Goal: Feedback & Contribution: Leave review/rating

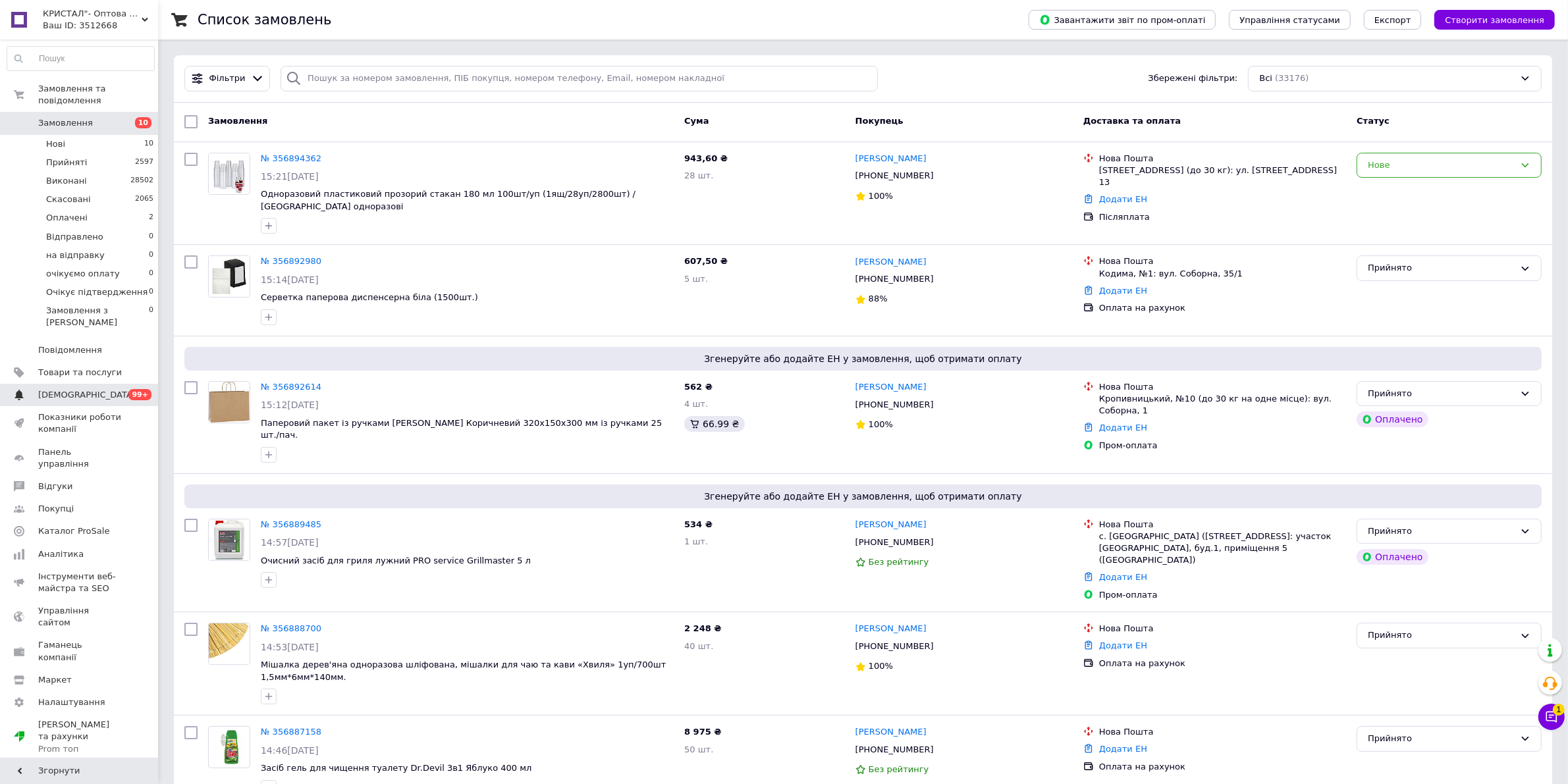
click at [87, 389] on span "[DEMOGRAPHIC_DATA]" at bounding box center [80, 395] width 84 height 12
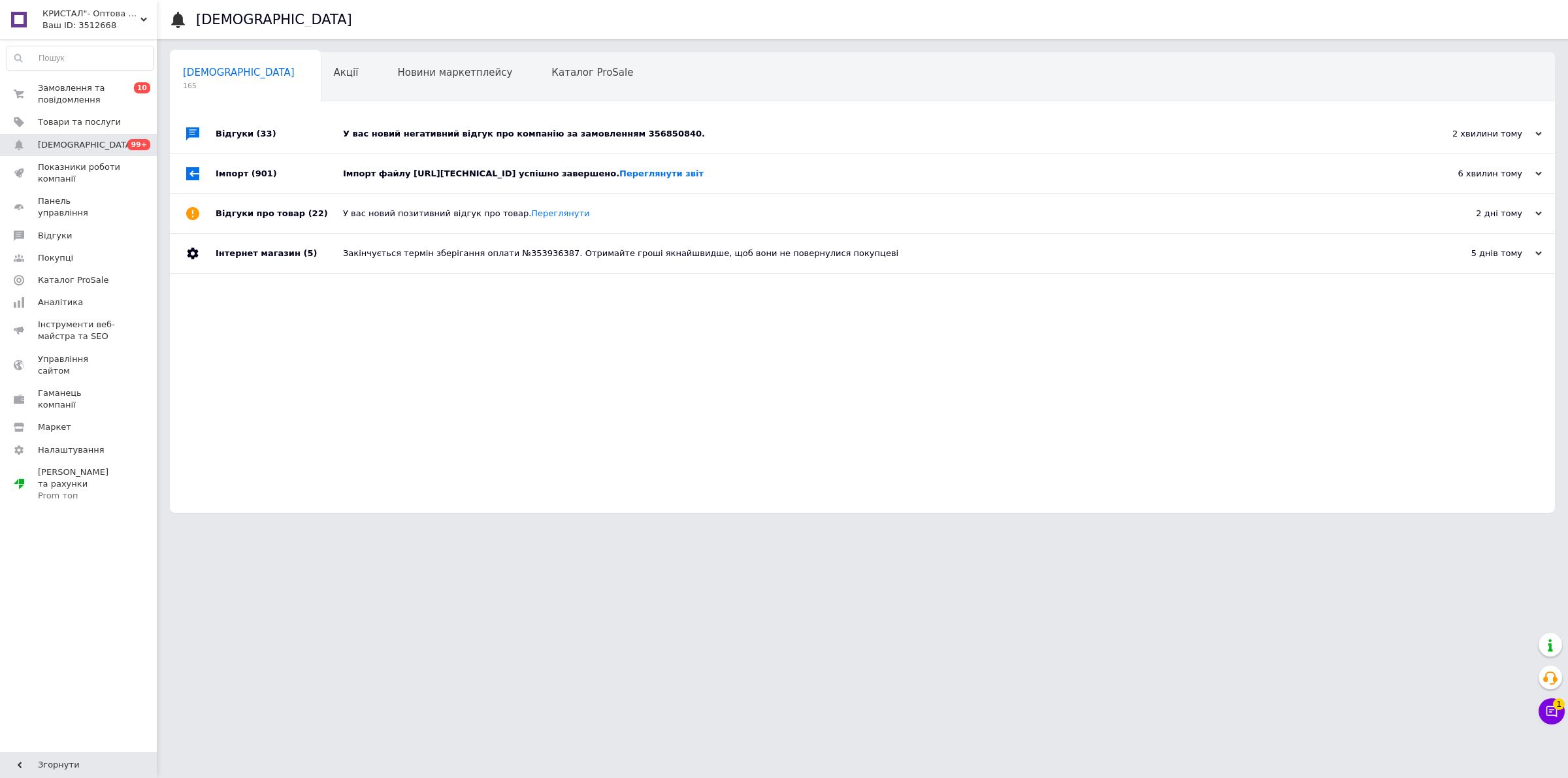
click at [455, 136] on div "У вас новий негативний відгук про компанію за замовленням 356850840." at bounding box center [876, 134] width 1068 height 11
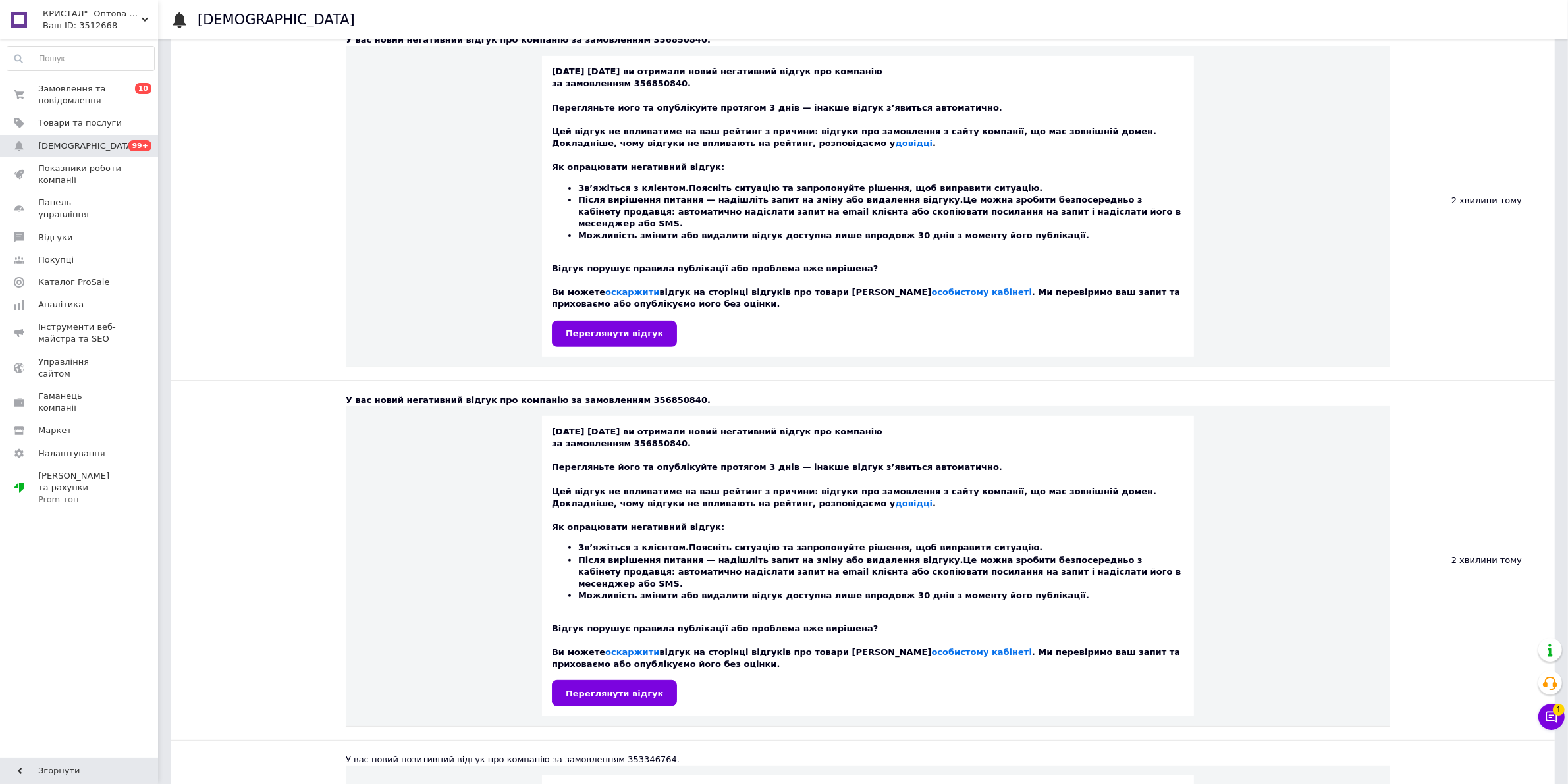
scroll to position [988, 0]
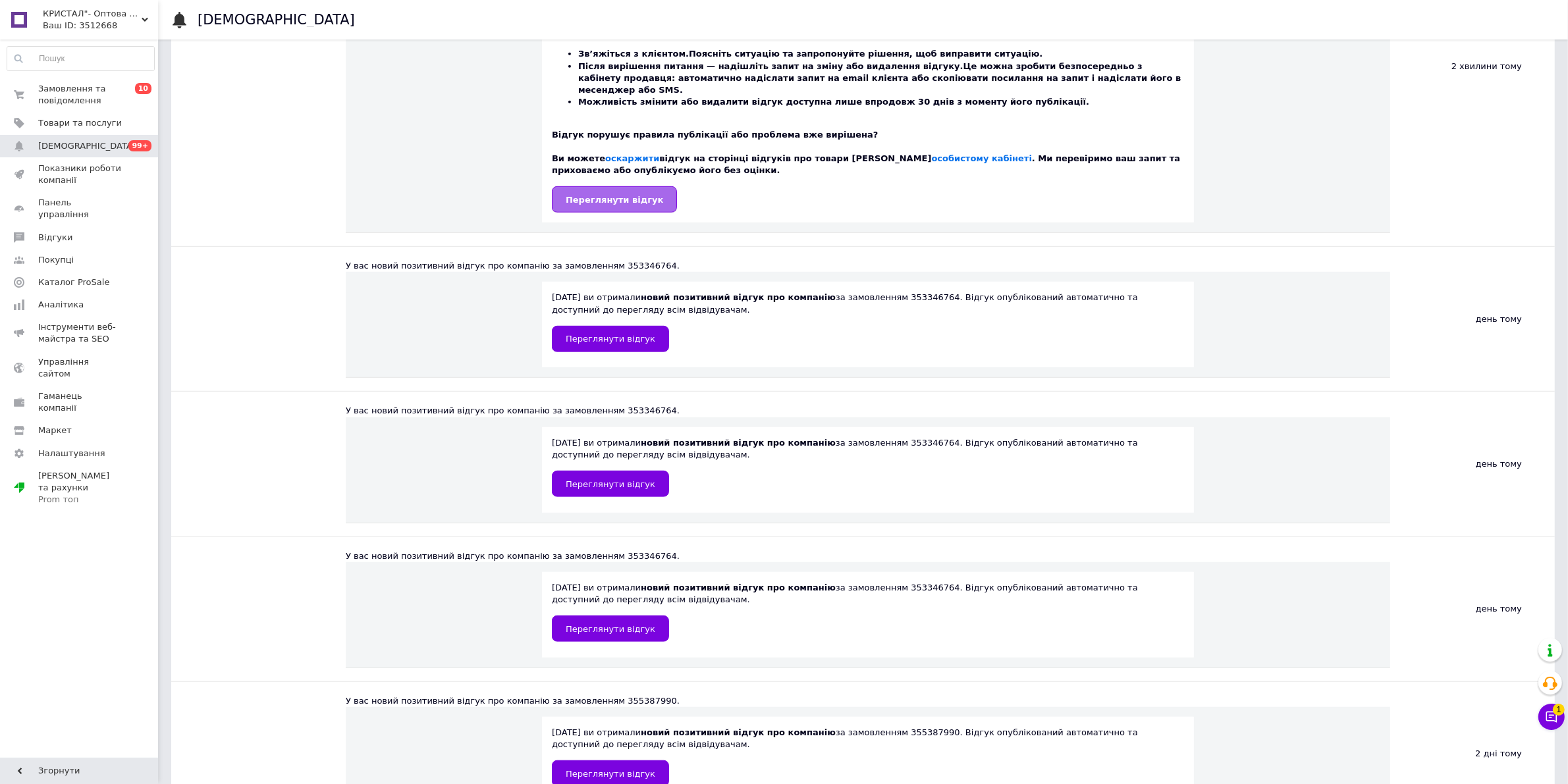
click at [618, 186] on link "Переглянути відгук" at bounding box center [614, 199] width 125 height 26
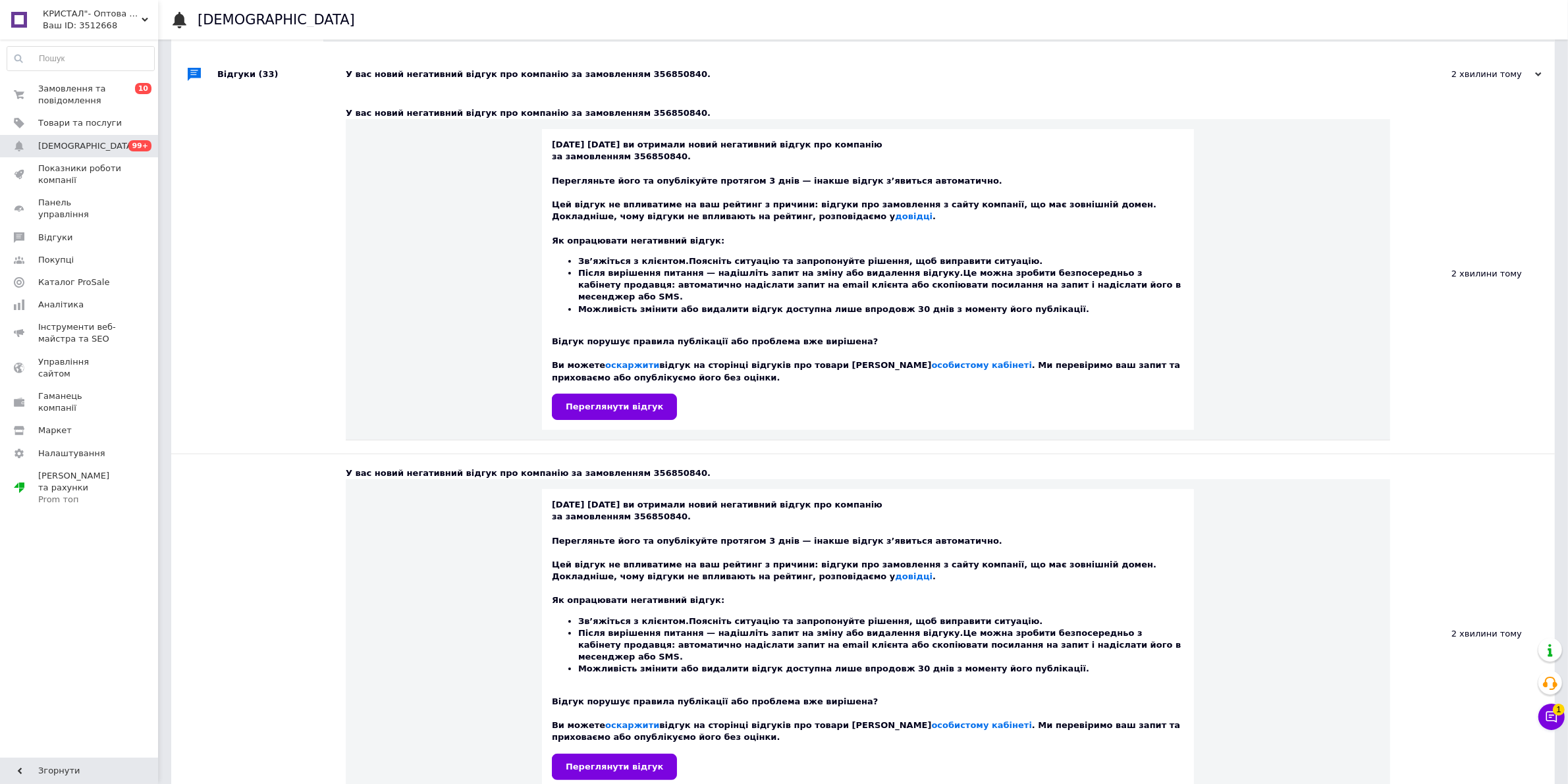
scroll to position [0, 0]
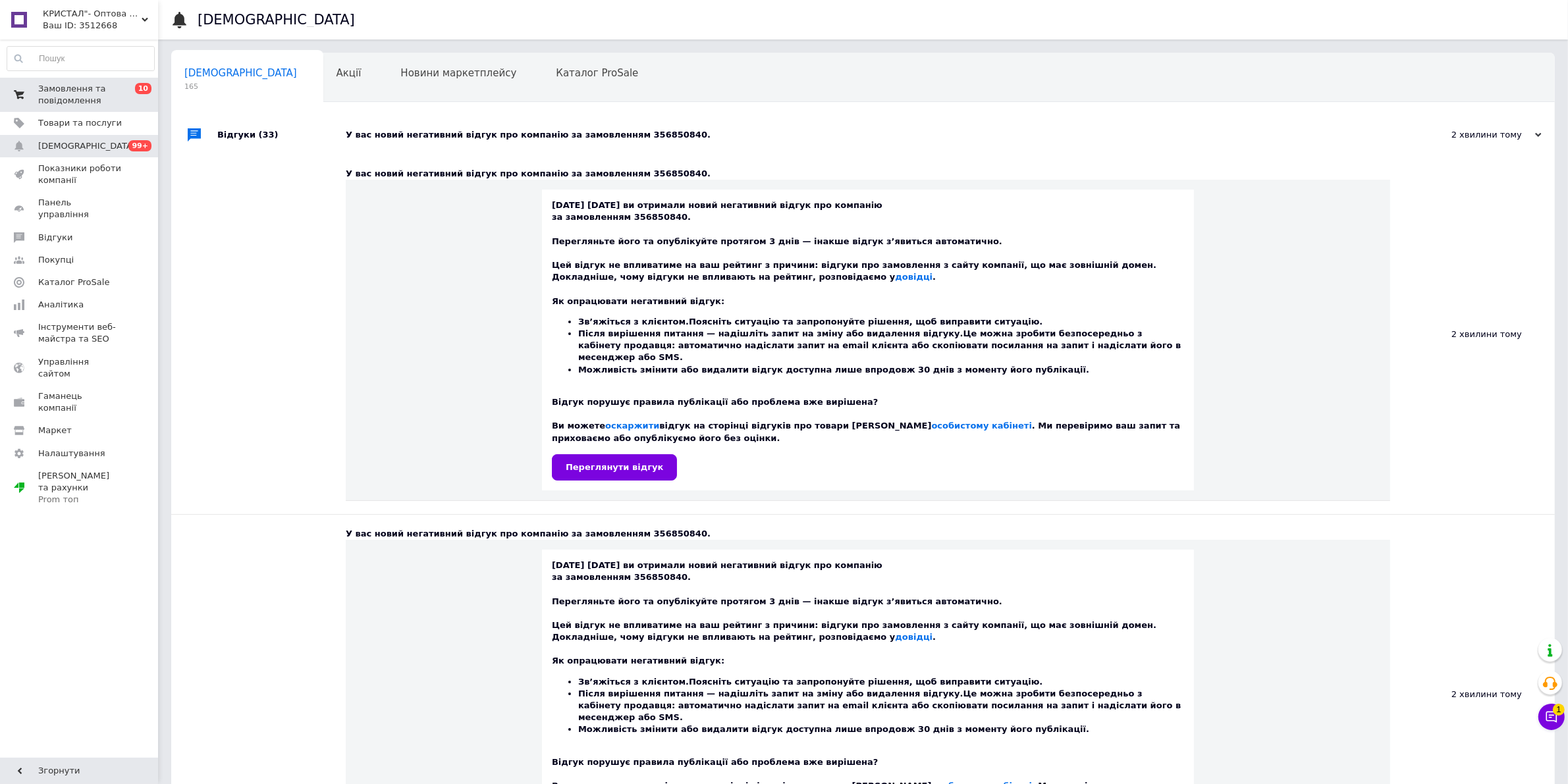
click at [92, 97] on span "Замовлення та повідомлення" at bounding box center [80, 95] width 84 height 24
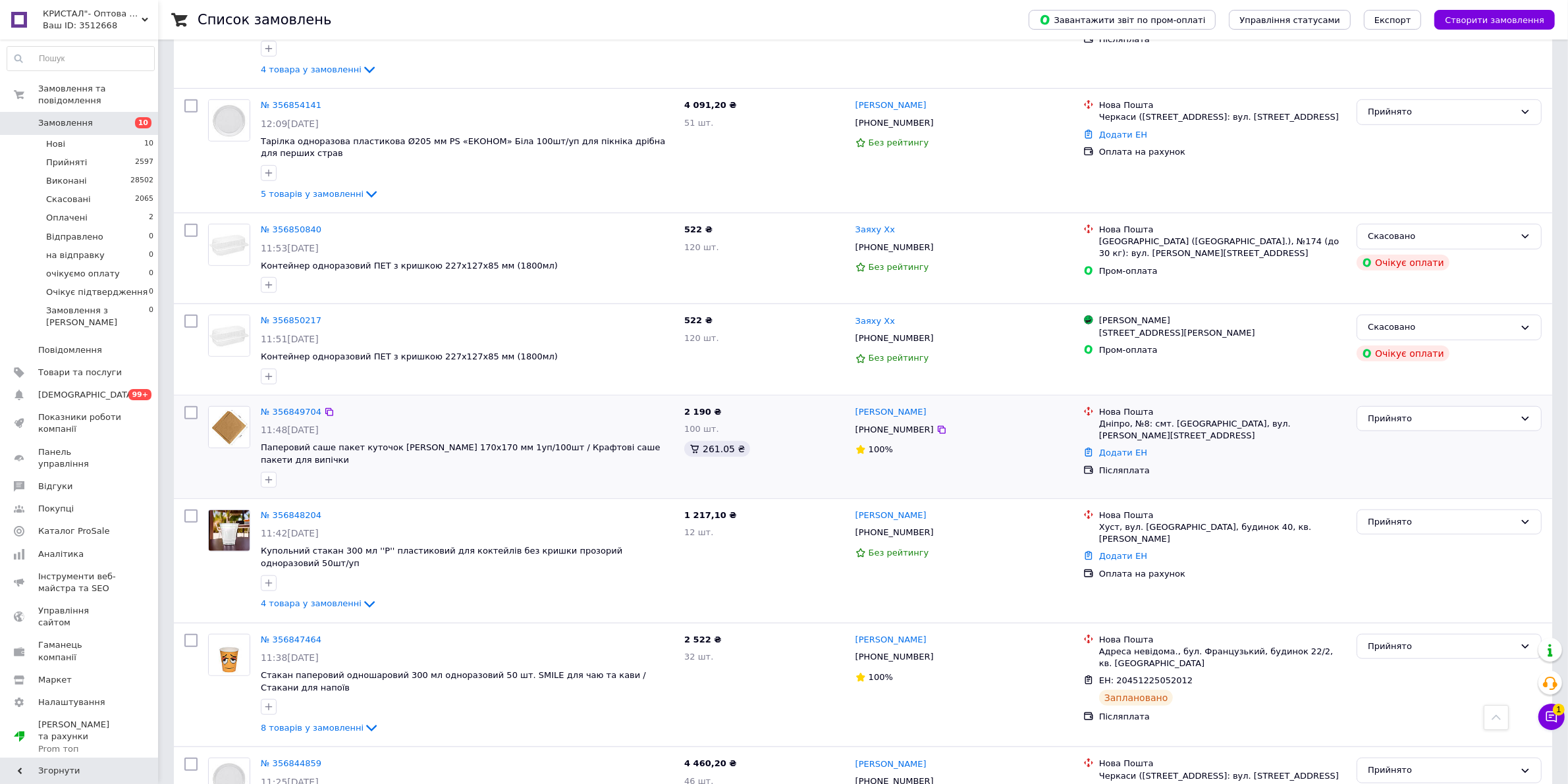
scroll to position [1316, 0]
click at [88, 117] on span "Замовлення" at bounding box center [80, 122] width 84 height 12
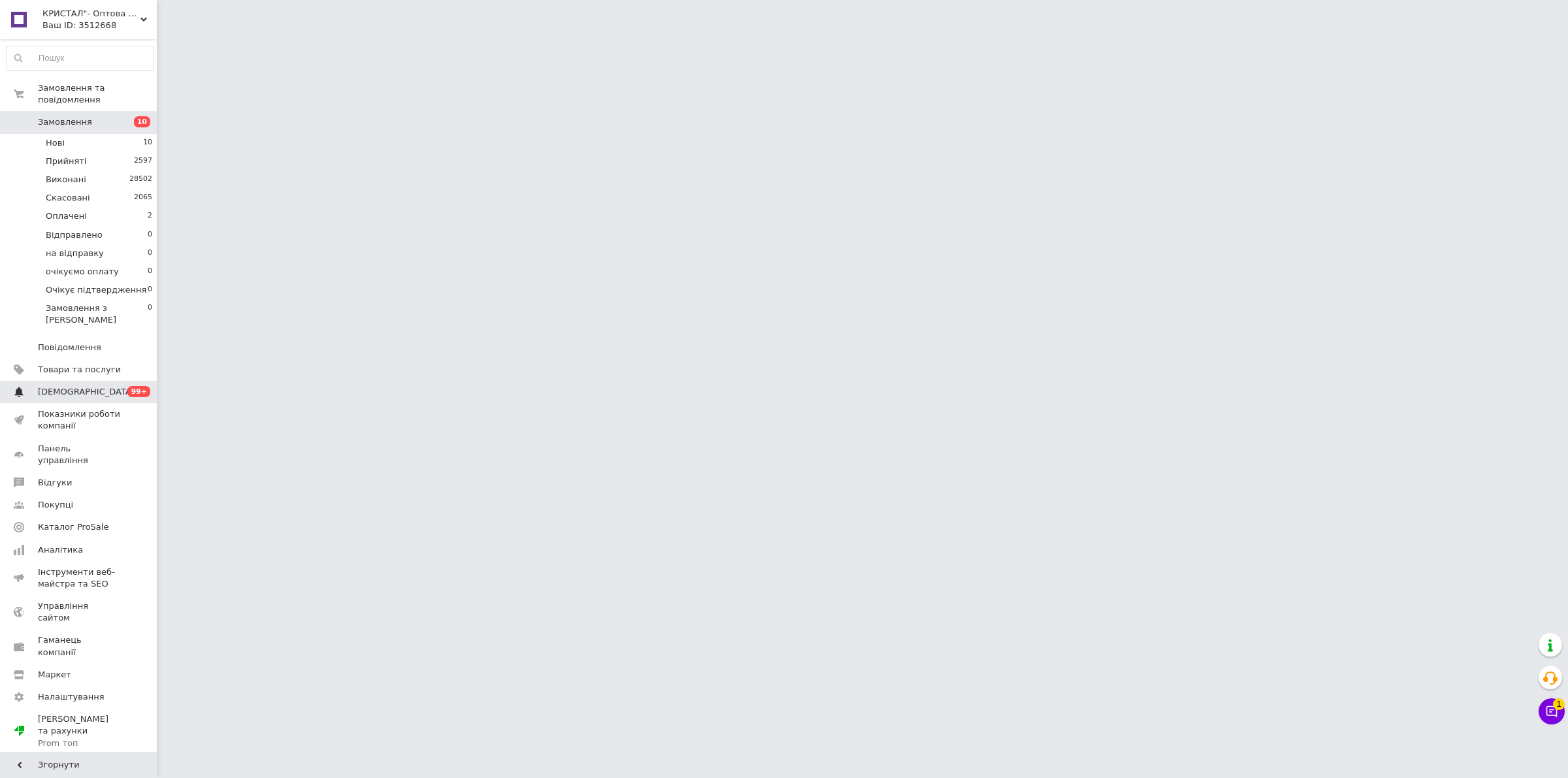
click at [111, 386] on span "[DEMOGRAPHIC_DATA]" at bounding box center [79, 392] width 83 height 11
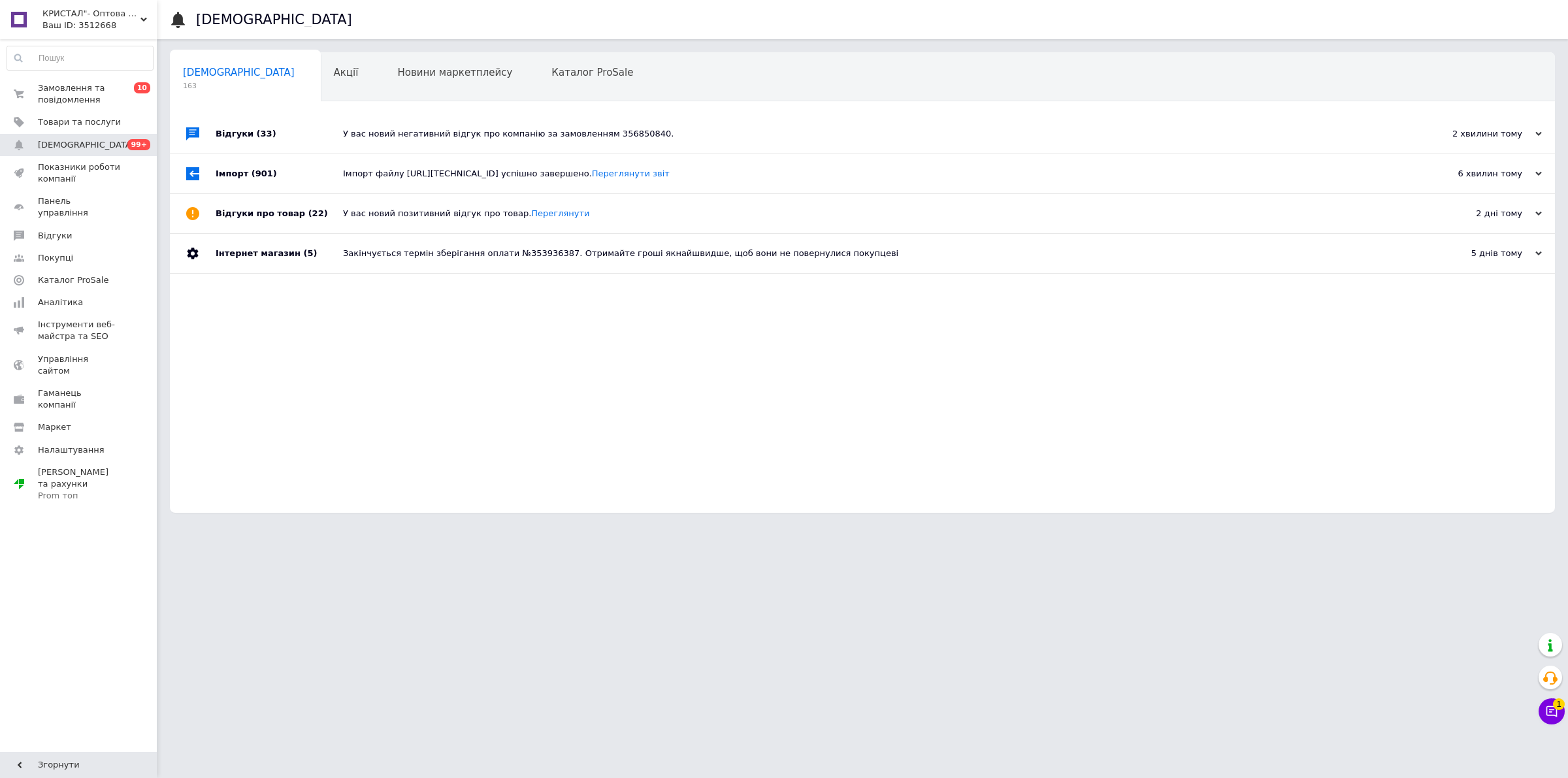
click at [430, 136] on div "У вас новий негативний відгук про компанію за замовленням 356850840." at bounding box center [876, 134] width 1068 height 11
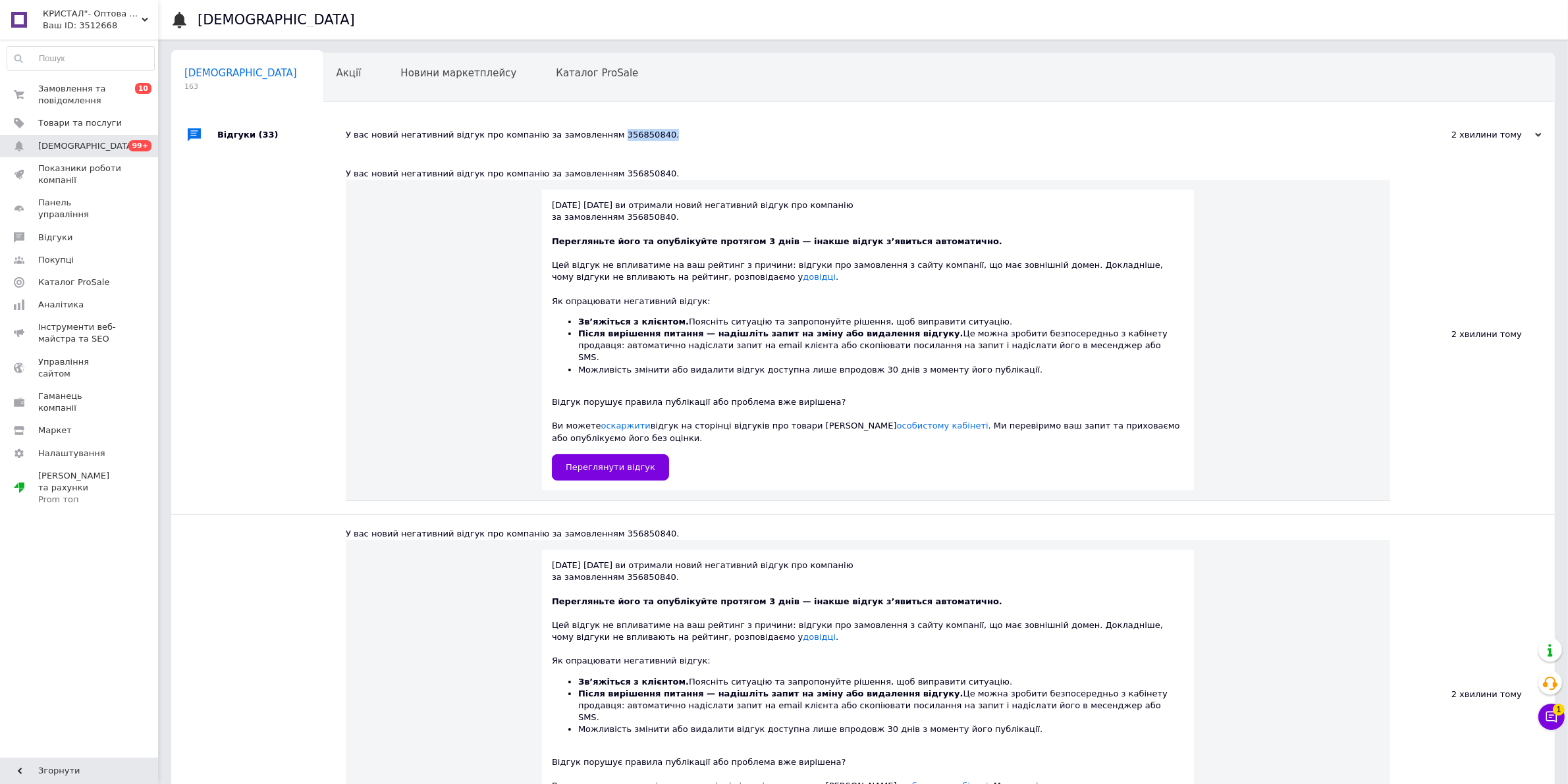
drag, startPoint x: 640, startPoint y: 135, endPoint x: 591, endPoint y: 137, distance: 49.0
click at [591, 137] on div "У вас новий негативний відгук про компанію за замовленням 356850840." at bounding box center [878, 135] width 1065 height 12
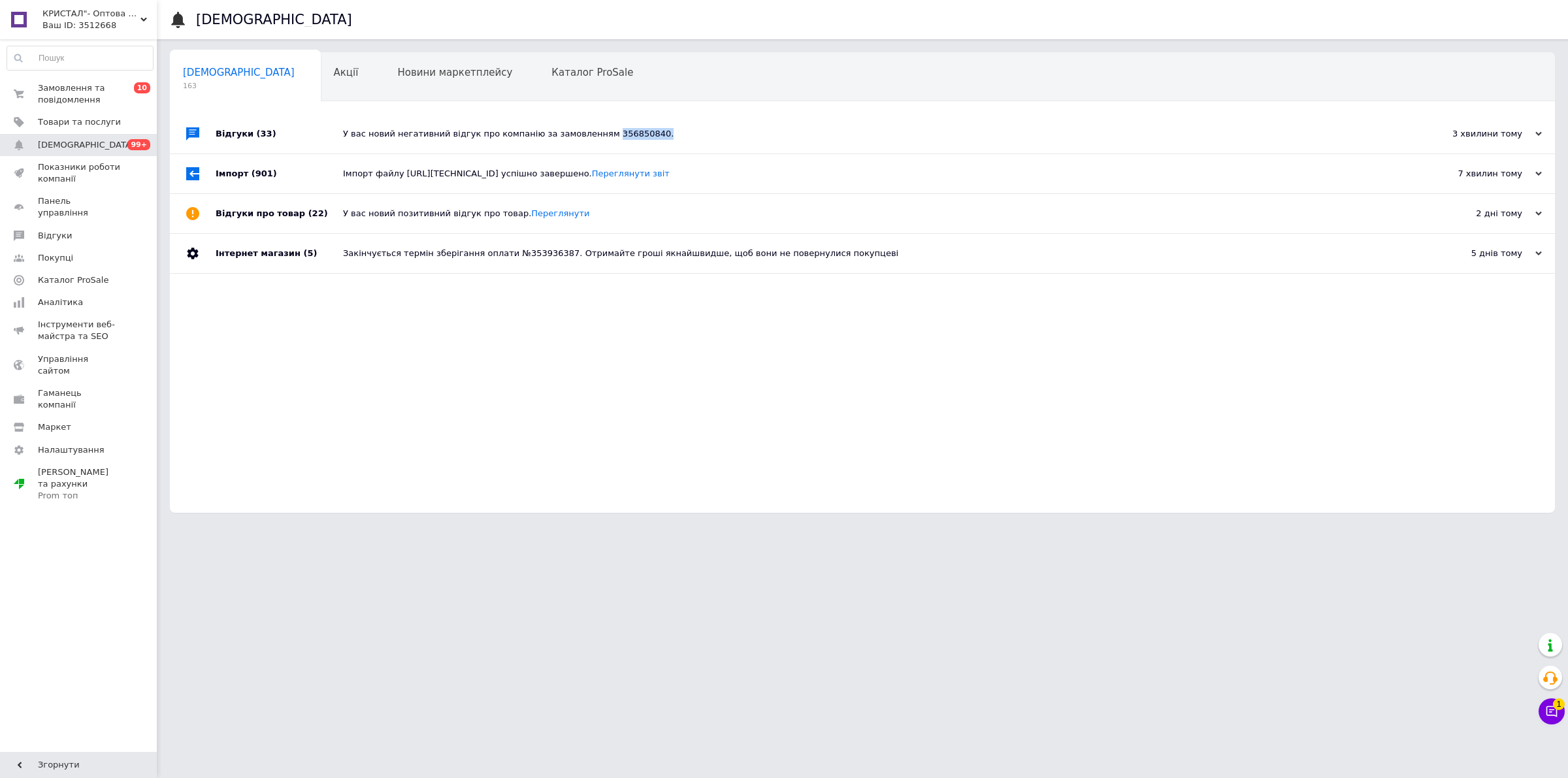
copy div "356850840."
click at [106, 85] on span "Замовлення та повідомлення" at bounding box center [79, 94] width 83 height 24
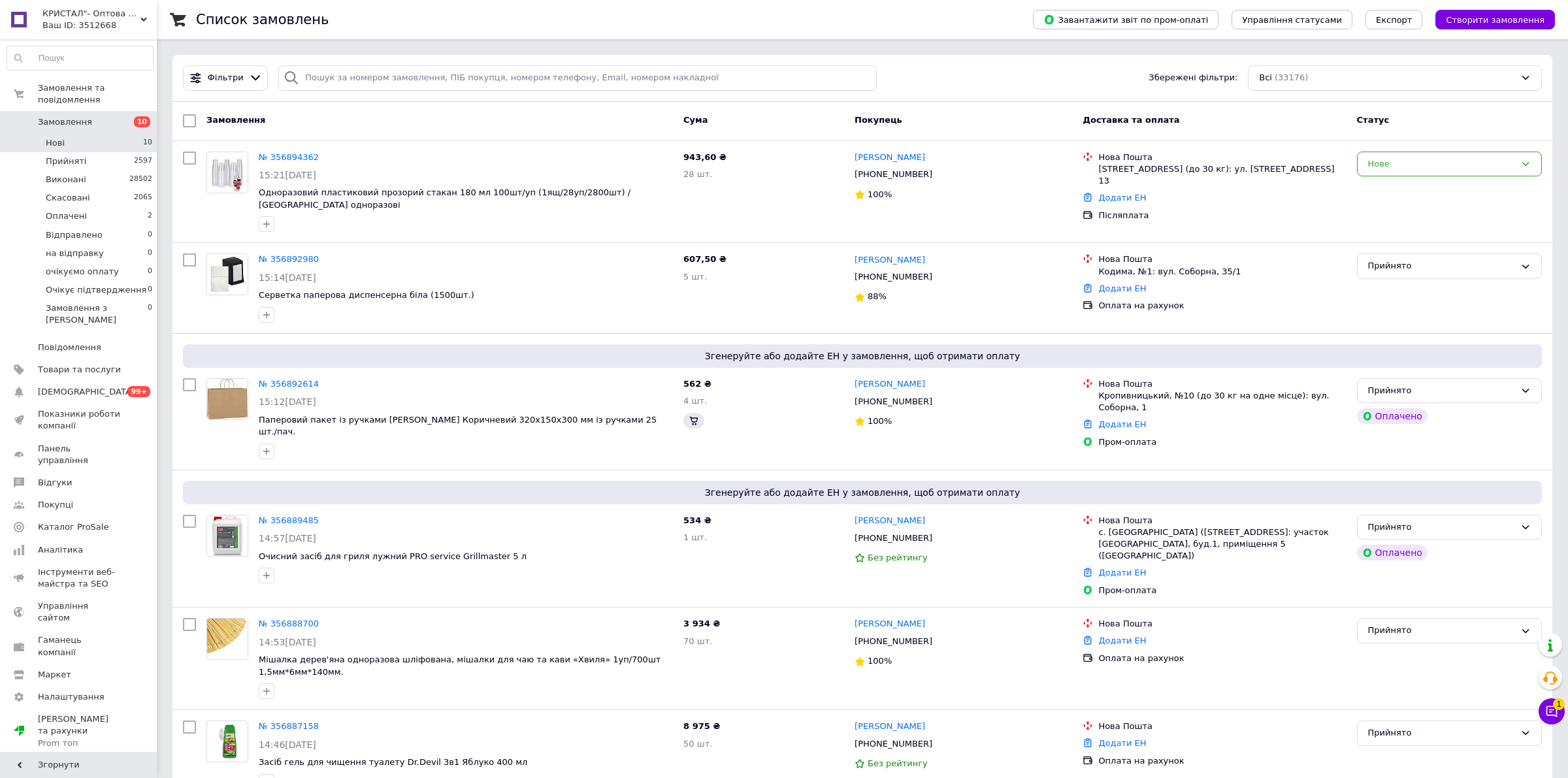
click at [102, 134] on li "Нові 10" at bounding box center [80, 143] width 160 height 18
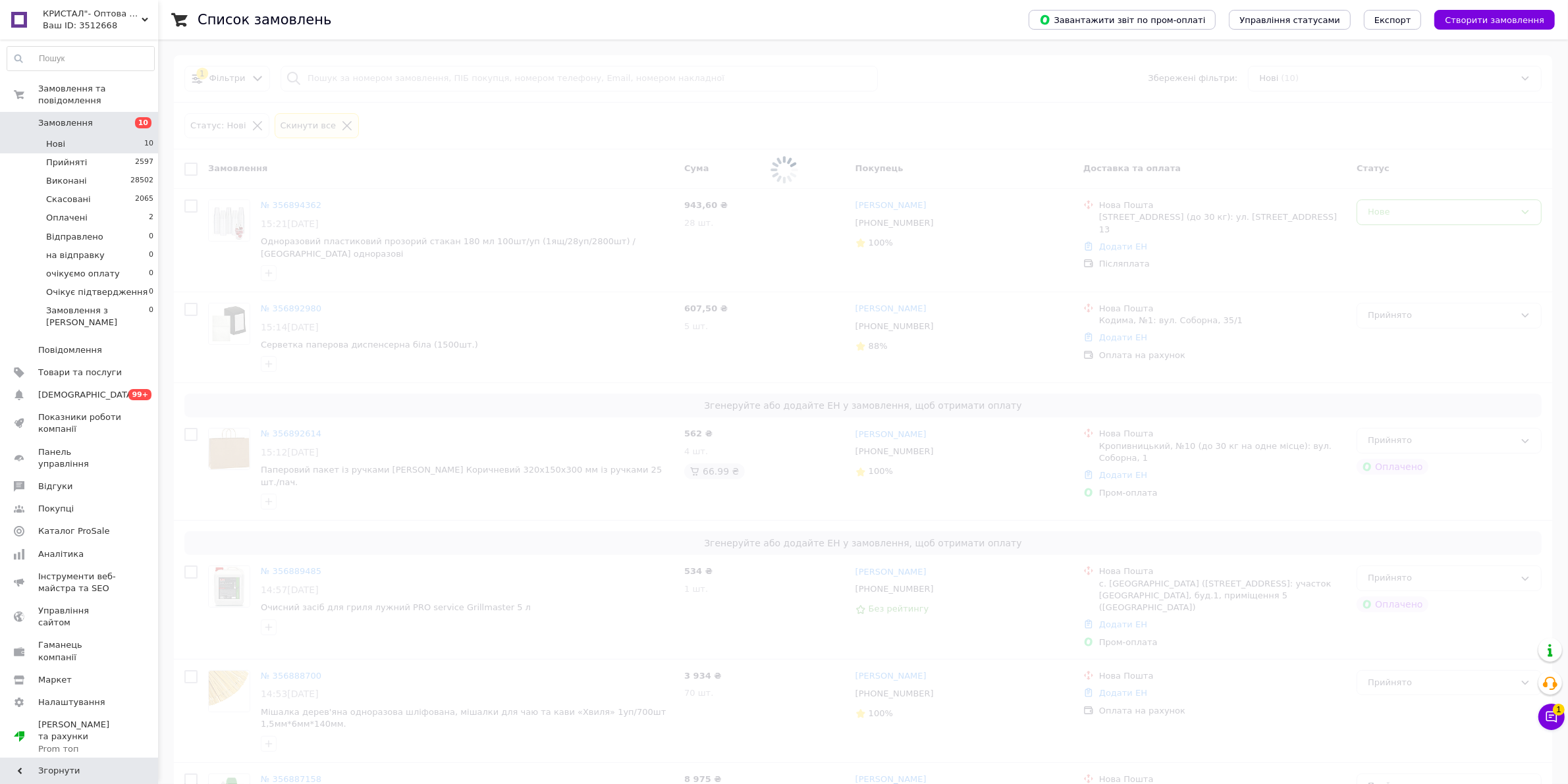
click at [94, 112] on link "Замовлення 10" at bounding box center [81, 122] width 162 height 22
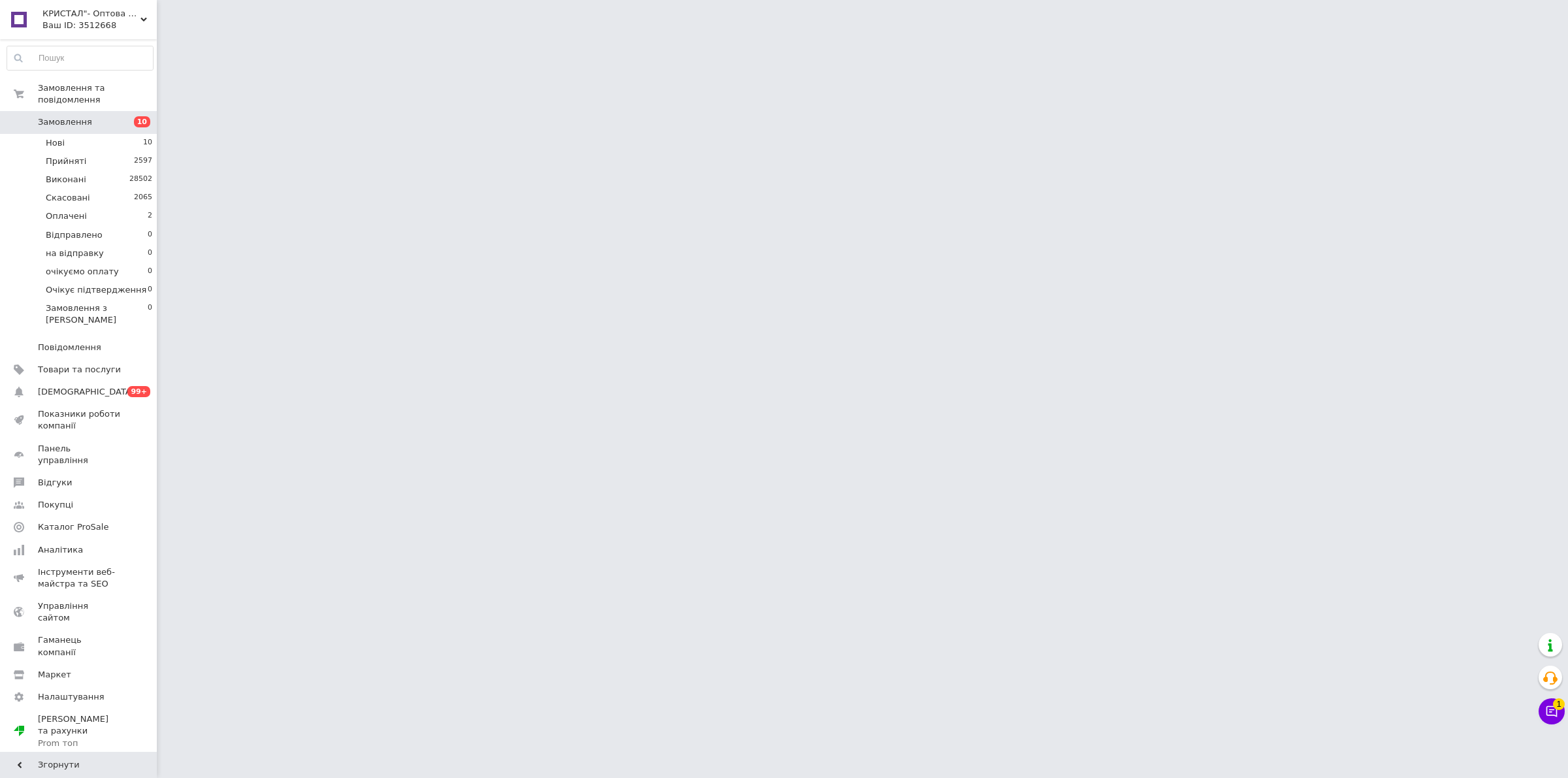
click at [93, 116] on span "Замовлення" at bounding box center [79, 121] width 83 height 11
click at [528, 33] on html "КРИСТАЛ"- Оптова та розрібна торгівля одноразовим посудом,товарами санітарно-по…" at bounding box center [784, 16] width 1568 height 33
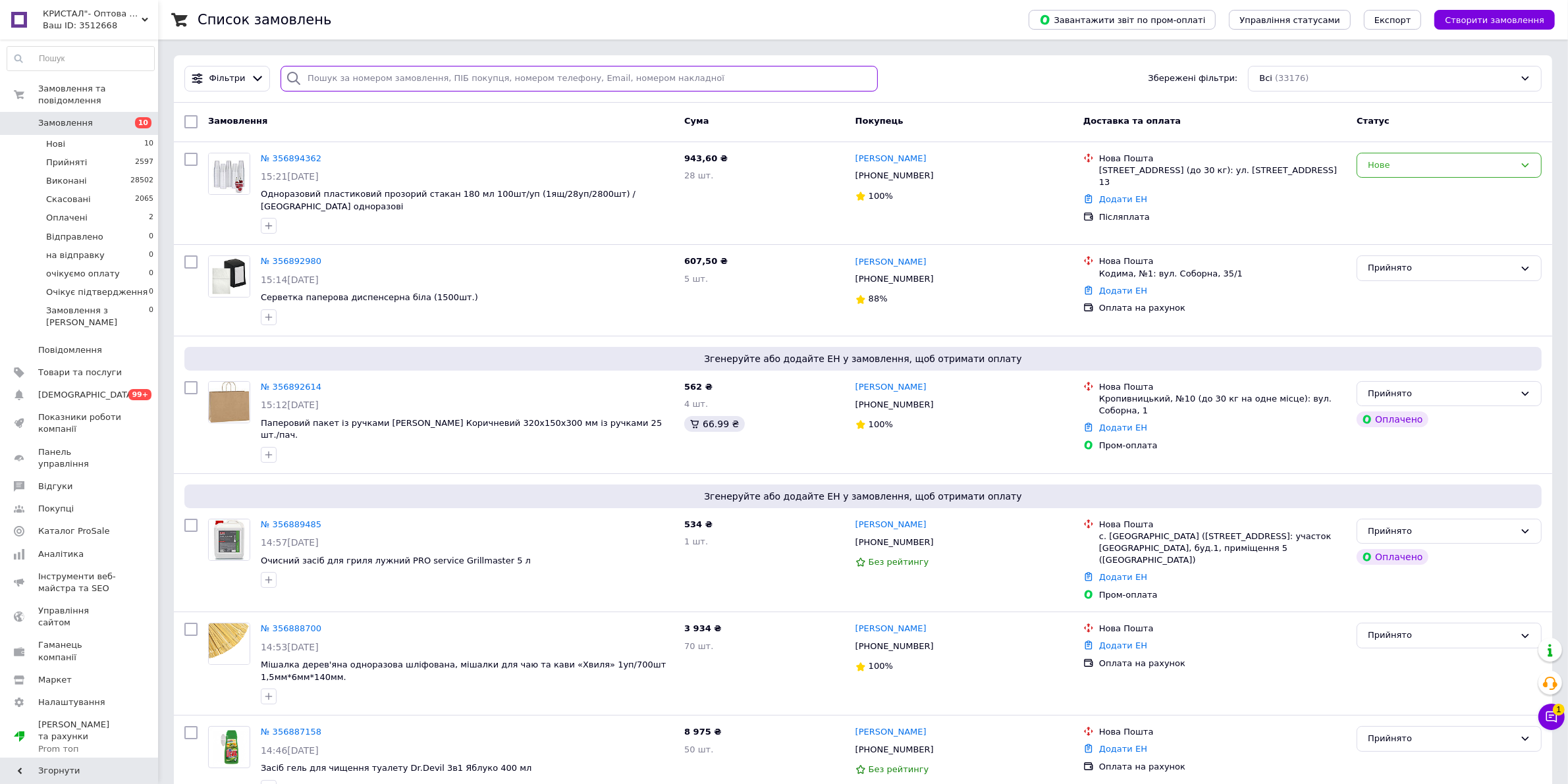
click at [478, 80] on input "search" at bounding box center [580, 78] width 597 height 25
paste input "356850840."
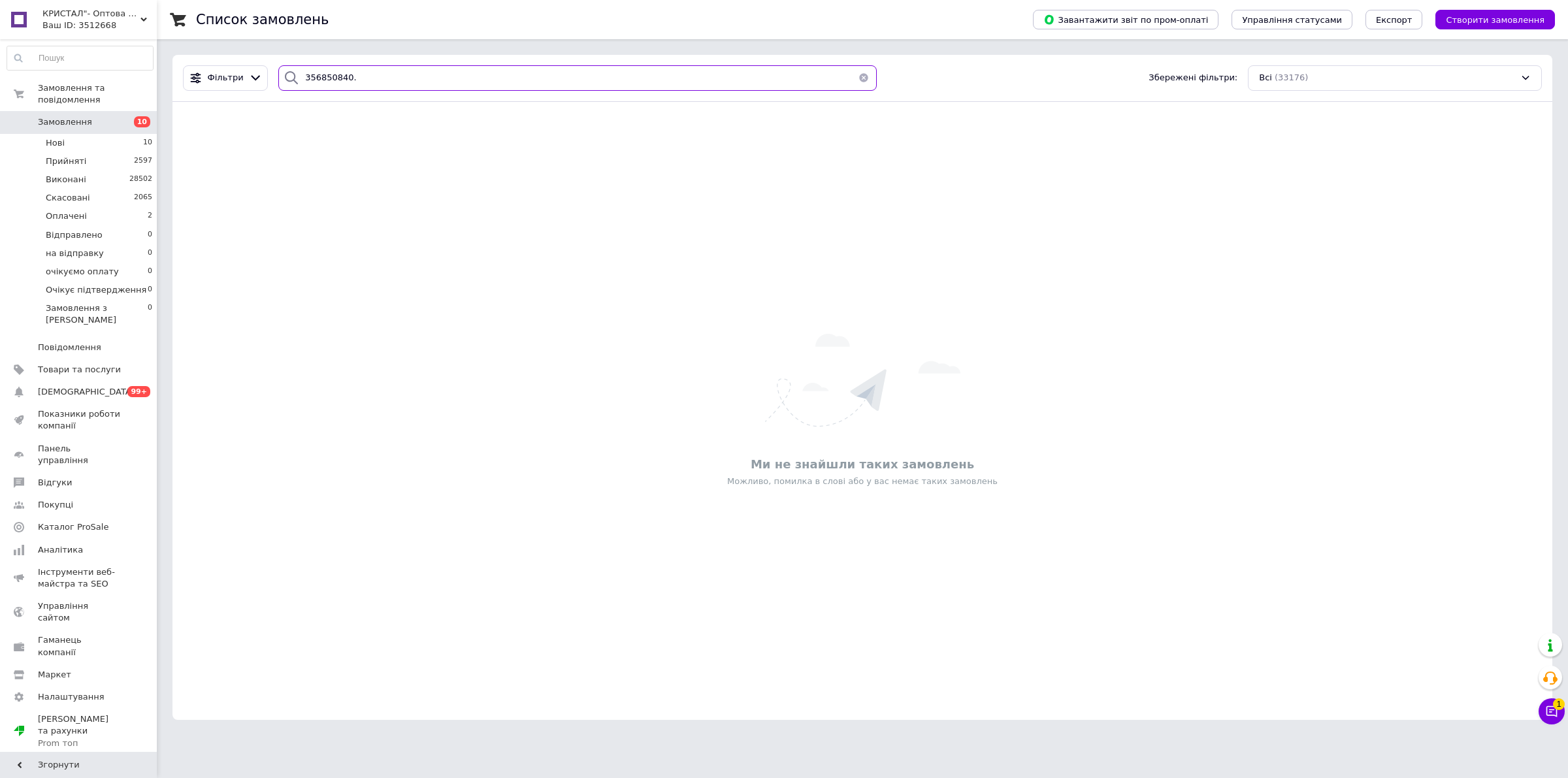
type input "356850840."
click at [103, 111] on link "Замовлення 10" at bounding box center [80, 121] width 160 height 22
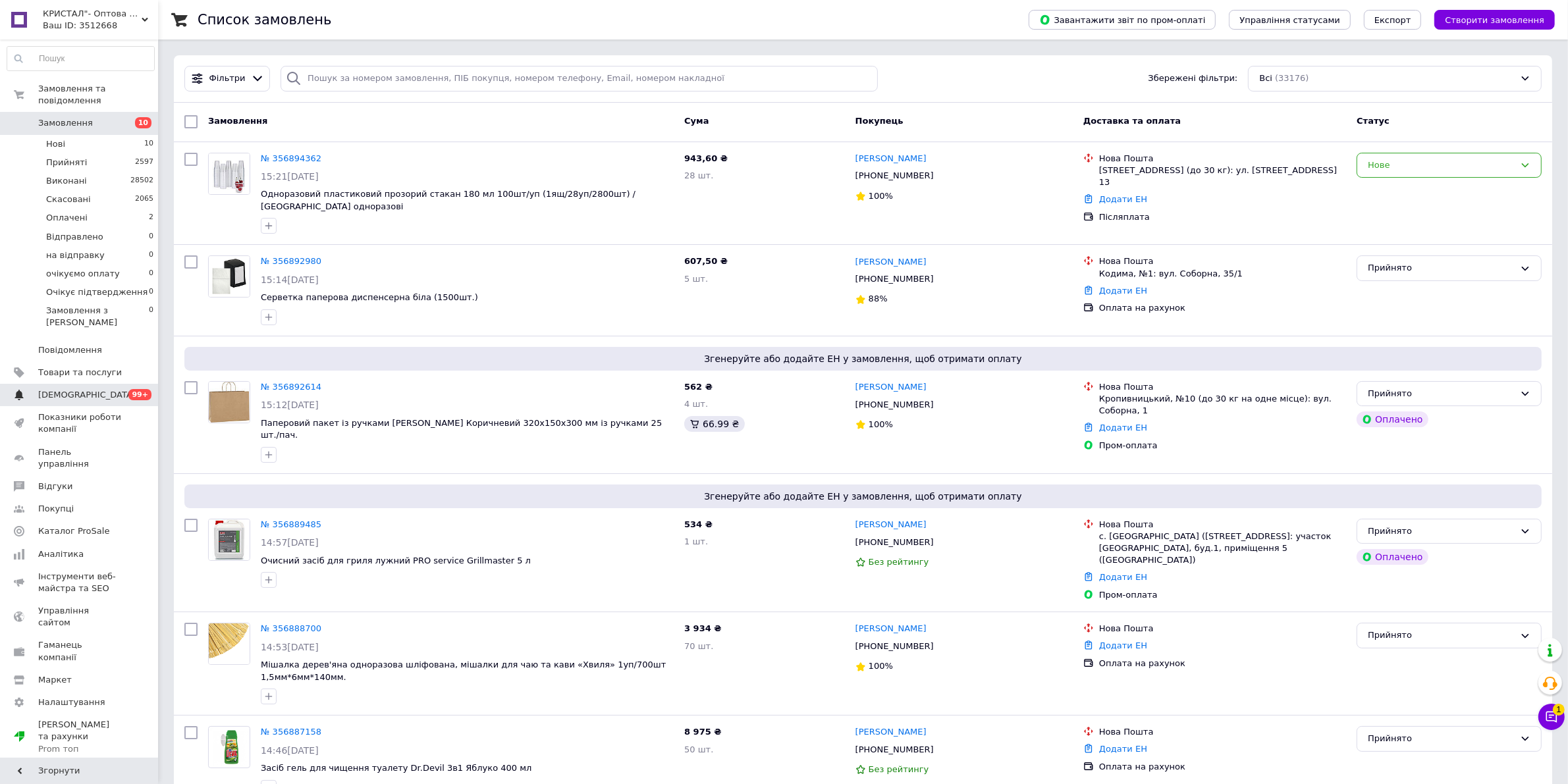
click at [104, 389] on span "[DEMOGRAPHIC_DATA]" at bounding box center [80, 395] width 84 height 12
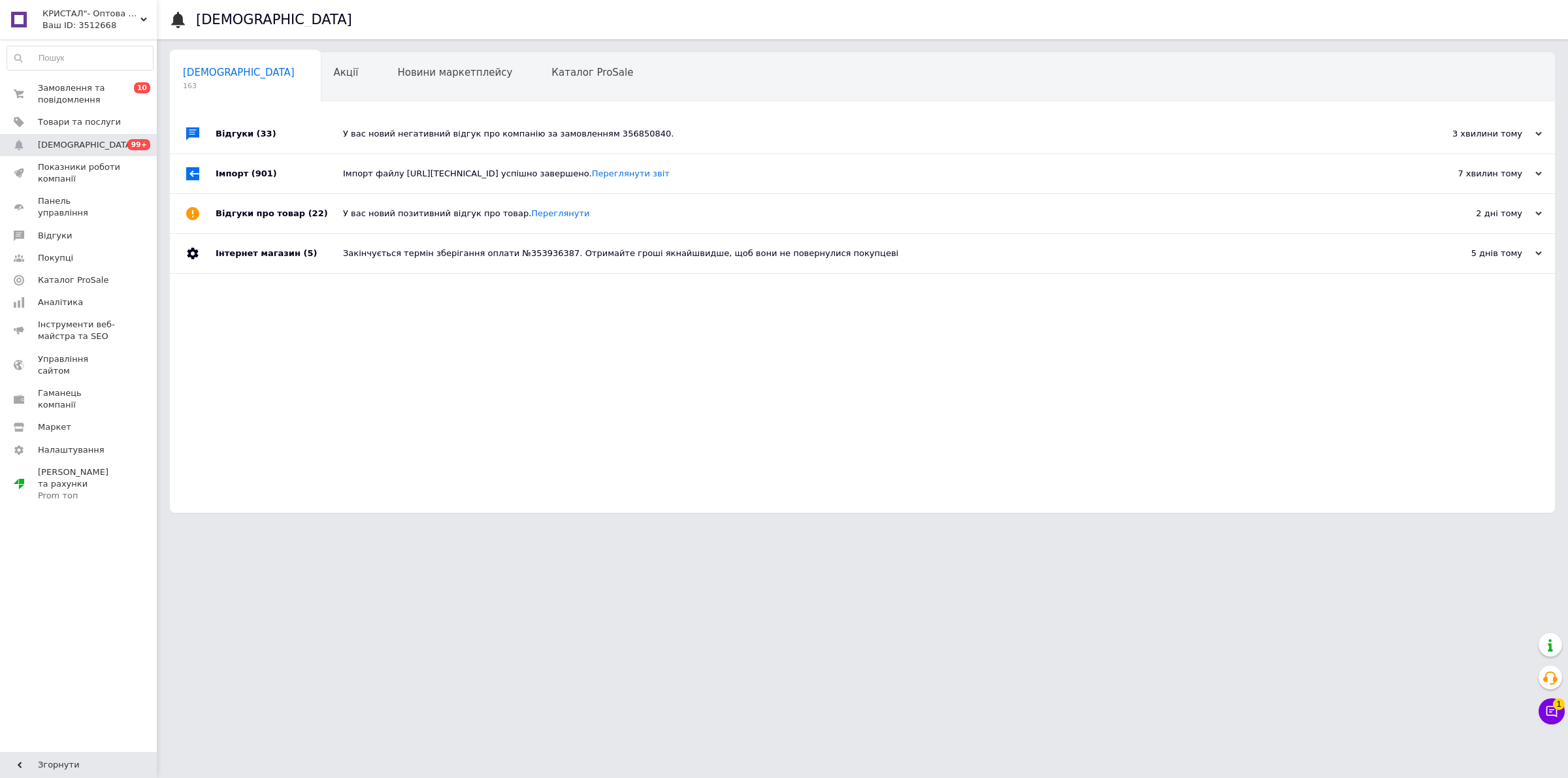
click at [613, 138] on div "У вас новий негативний відгук про компанію за замовленням 356850840." at bounding box center [876, 134] width 1068 height 11
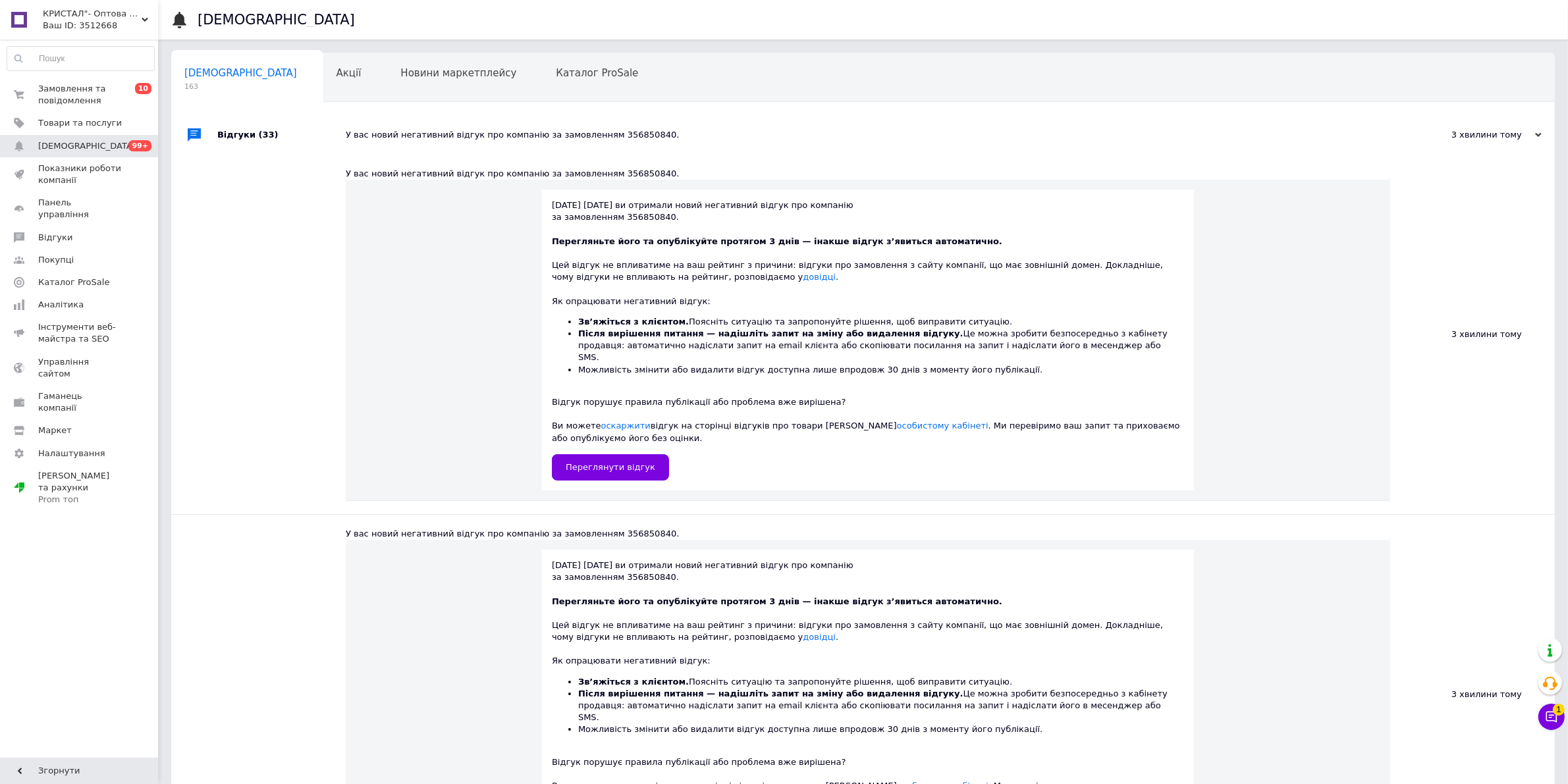
click at [603, 528] on div "У вас новий негативний відгук про компанію за замовленням 356850840." at bounding box center [868, 533] width 1045 height 12
copy div "356850840"
click at [15, 81] on link "Замовлення та повідомлення 0 10" at bounding box center [81, 95] width 162 height 34
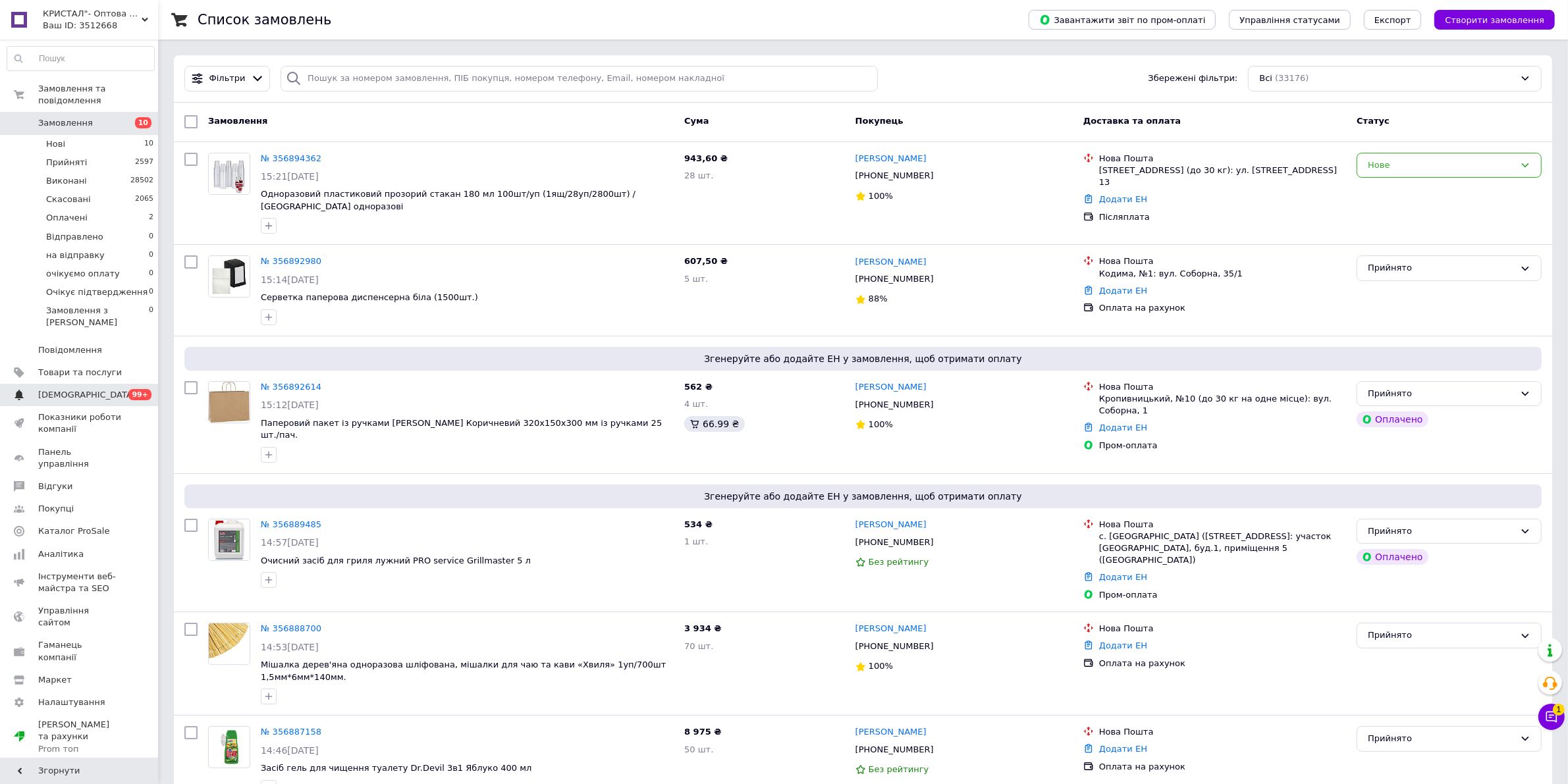
click at [65, 389] on span "[DEMOGRAPHIC_DATA]" at bounding box center [87, 395] width 98 height 12
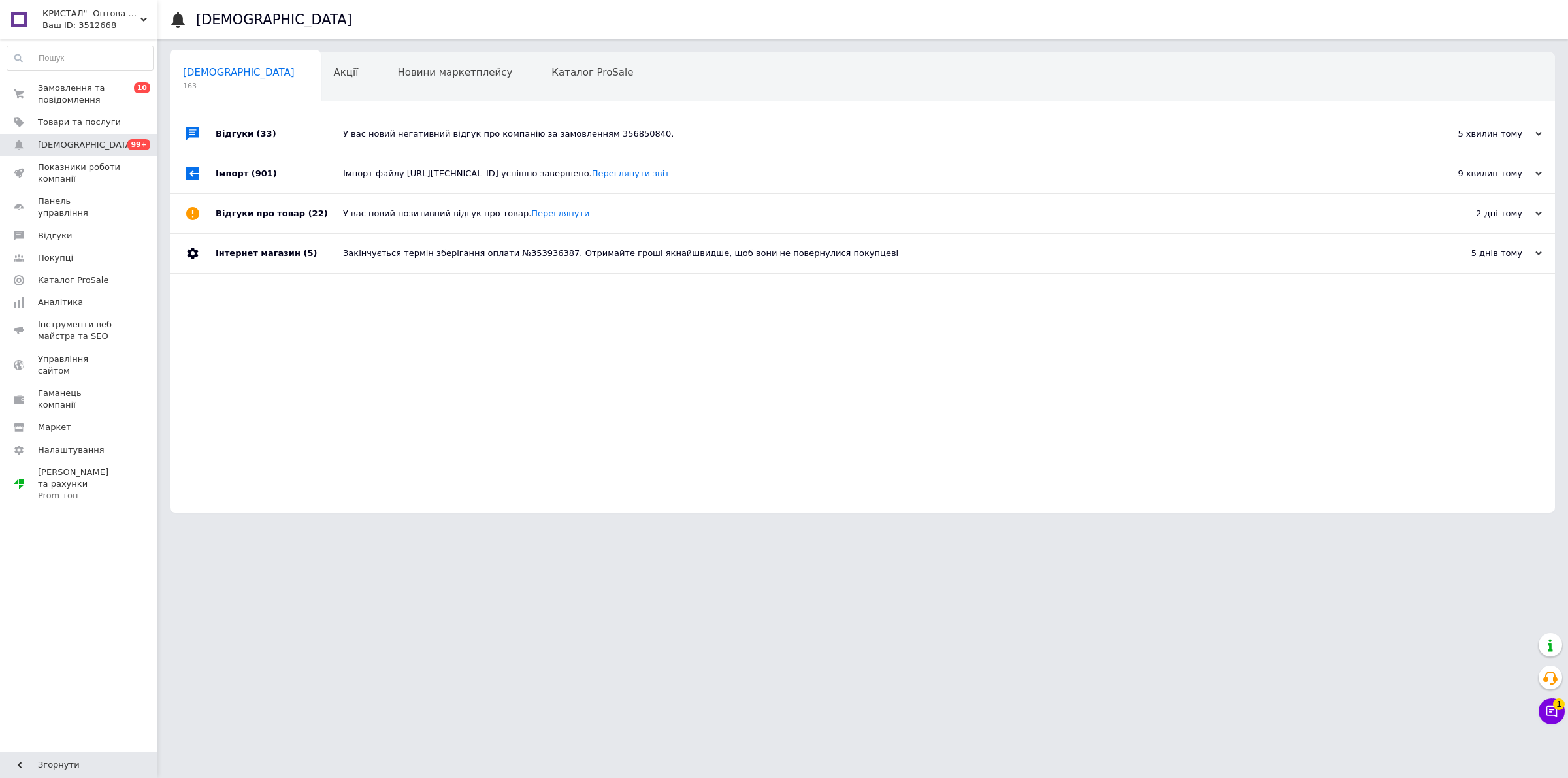
click at [443, 126] on div "У вас новий негативний відгук про компанію за замовленням 356850840." at bounding box center [876, 134] width 1068 height 39
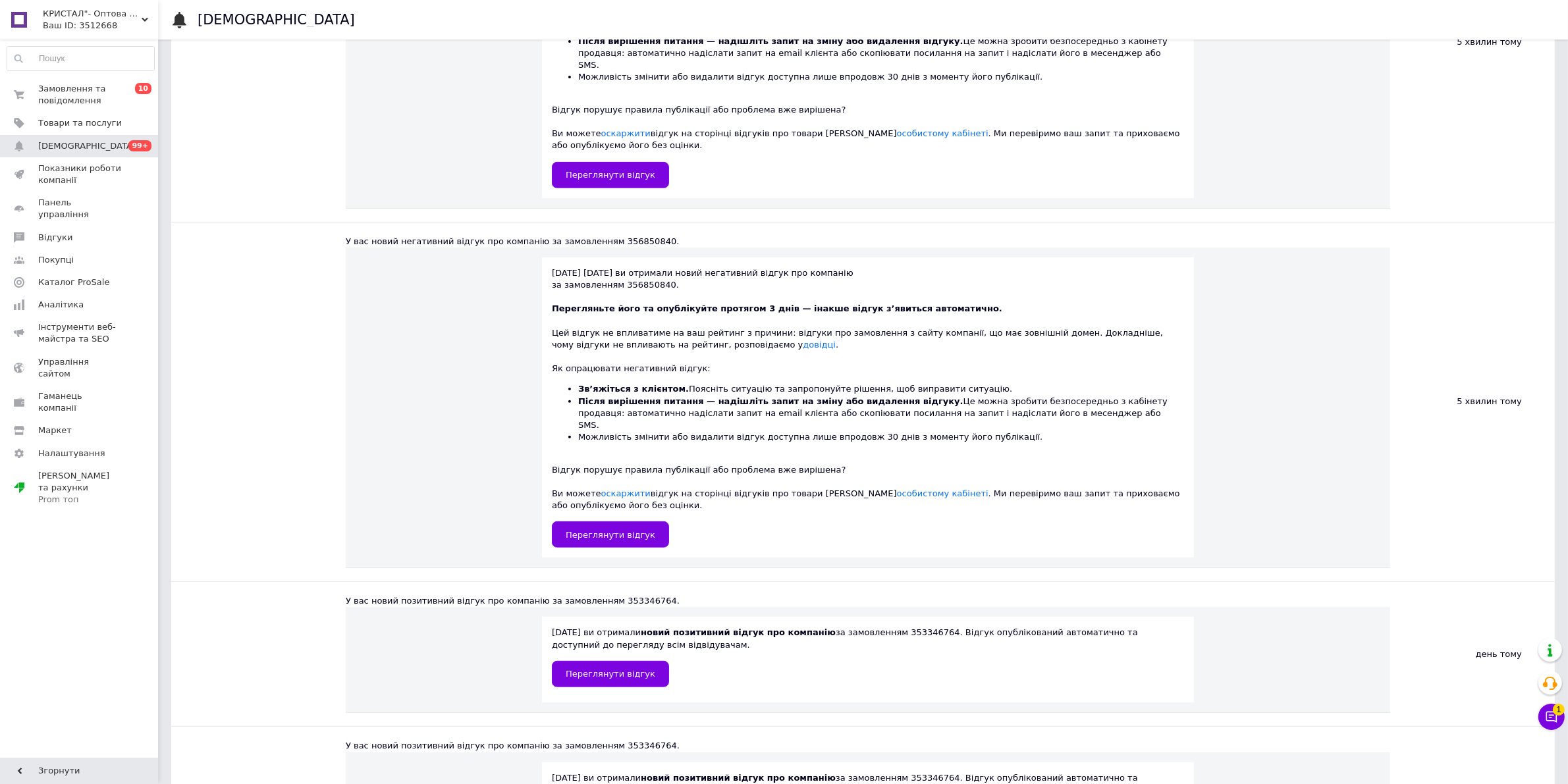
scroll to position [823, 0]
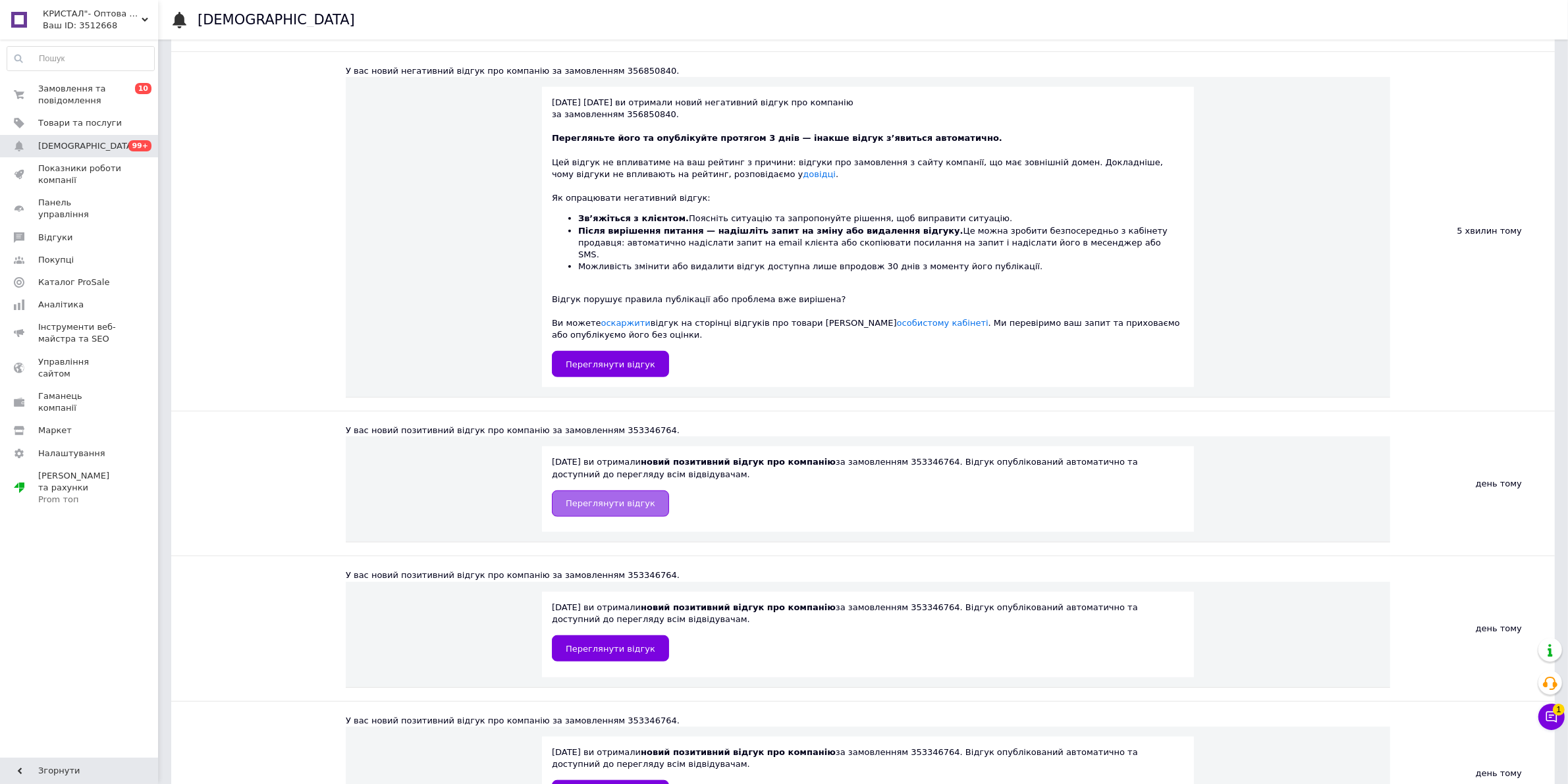
click at [627, 499] on span "Переглянути відгук" at bounding box center [610, 503] width 89 height 10
click at [81, 232] on span "Відгуки" at bounding box center [80, 237] width 84 height 12
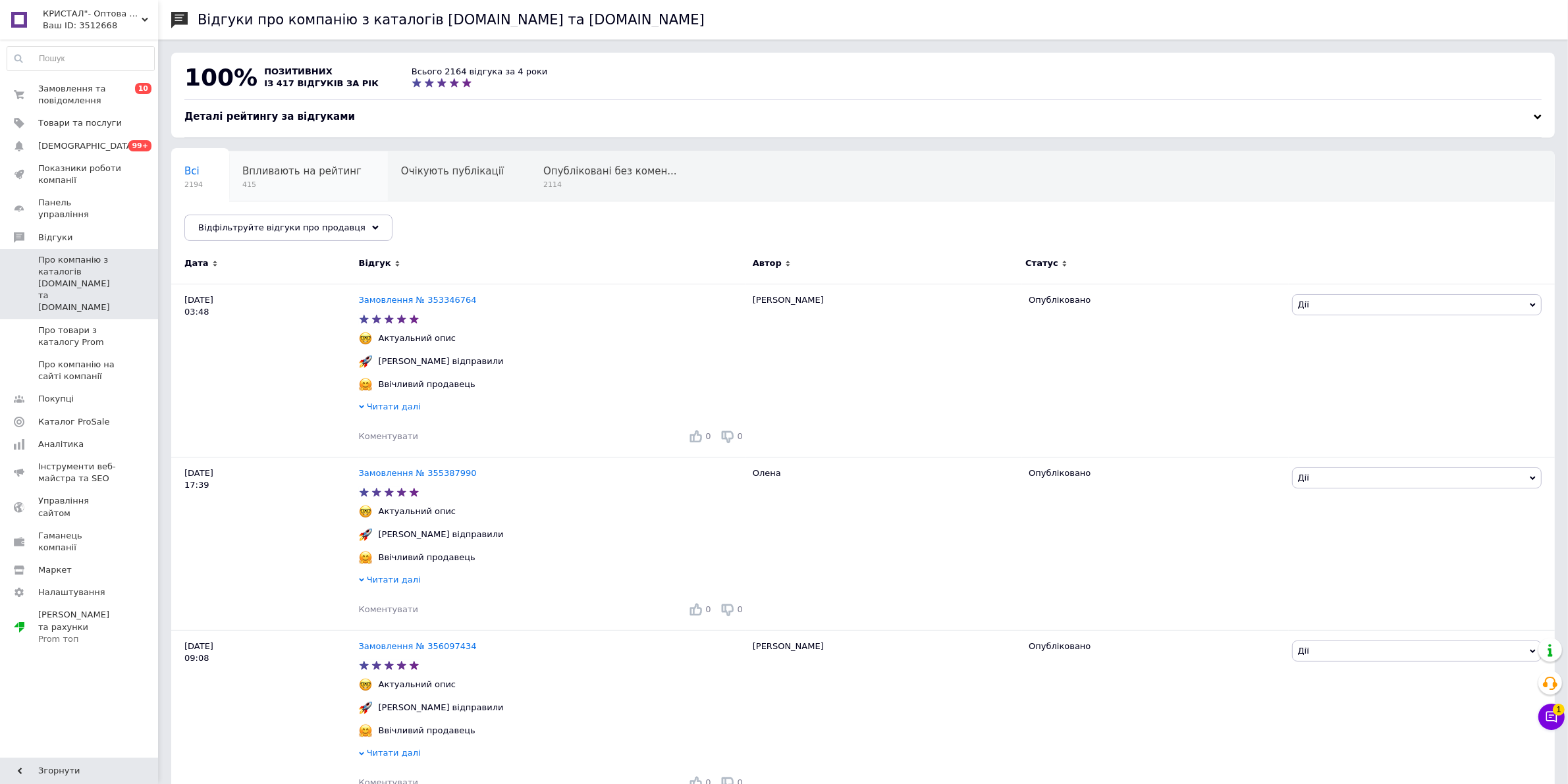
click at [257, 175] on span "Впливають на рейтинг" at bounding box center [302, 171] width 119 height 12
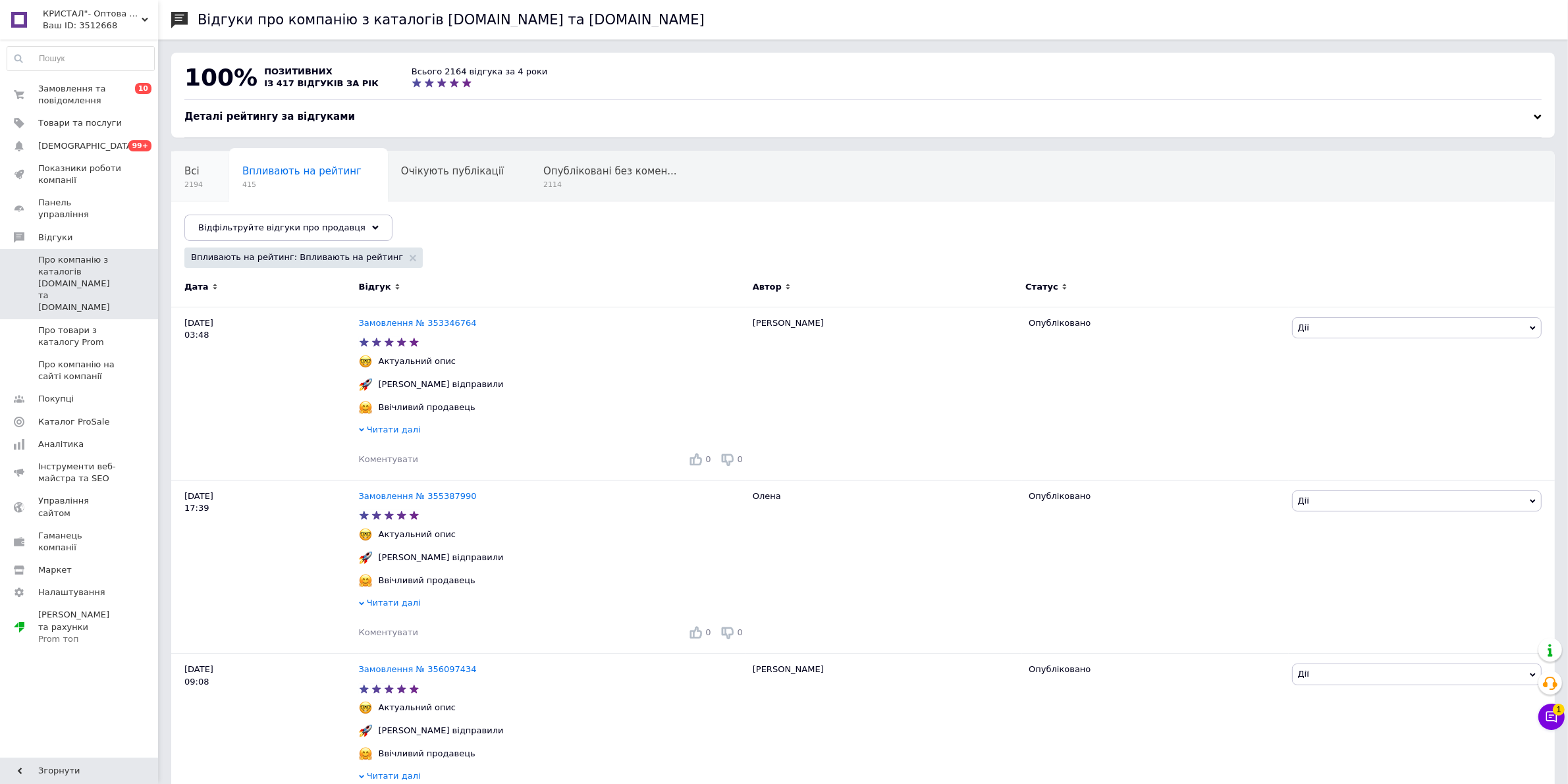
click at [196, 175] on div "Всі 2194" at bounding box center [199, 176] width 58 height 50
